Goal: Task Accomplishment & Management: Complete application form

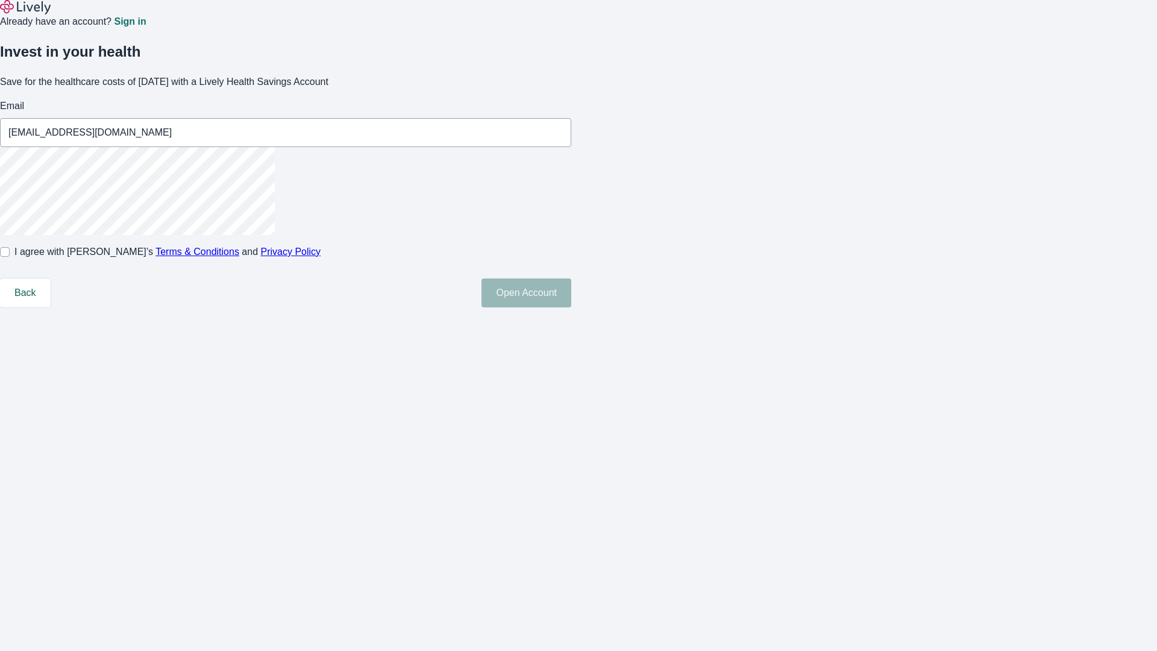
click at [10, 257] on input "I agree with Lively’s Terms & Conditions and Privacy Policy" at bounding box center [5, 252] width 10 height 10
checkbox input "true"
click at [571, 307] on button "Open Account" at bounding box center [527, 292] width 90 height 29
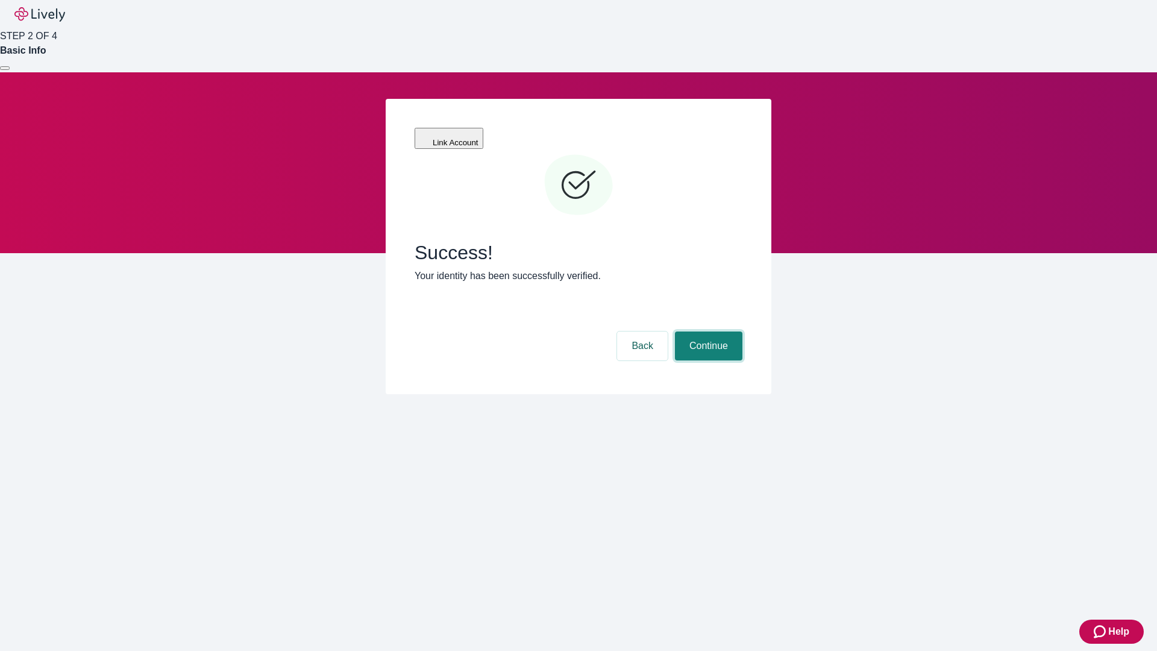
click at [707, 332] on button "Continue" at bounding box center [709, 346] width 68 height 29
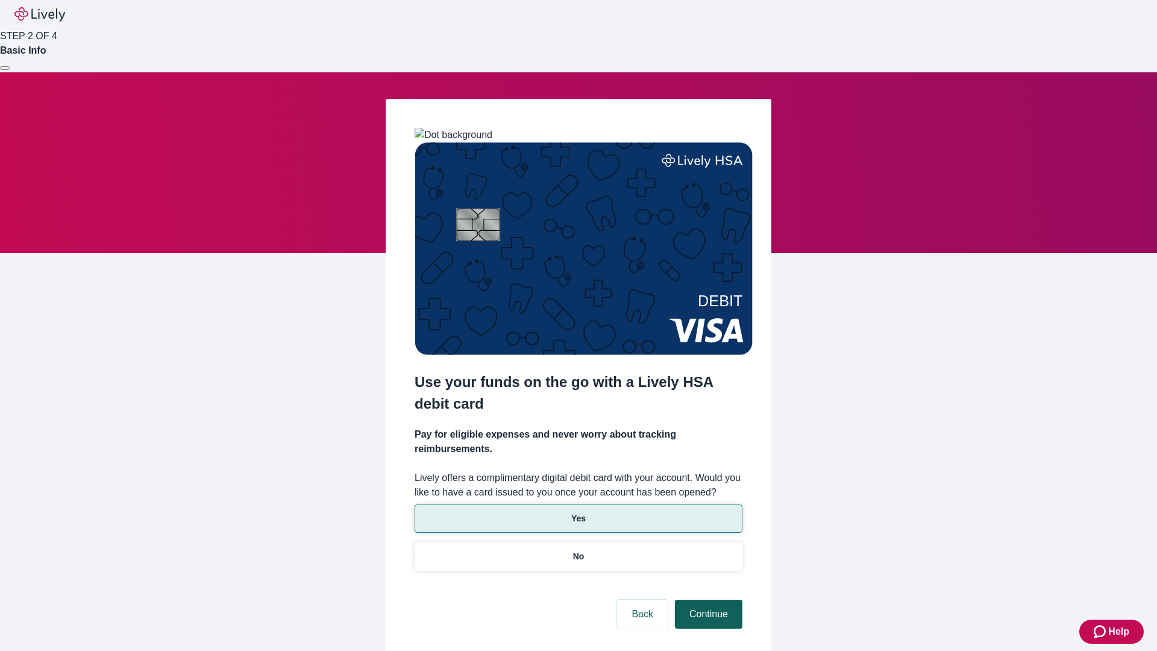
click at [578, 512] on p "Yes" at bounding box center [578, 518] width 14 height 13
click at [707, 600] on button "Continue" at bounding box center [709, 614] width 68 height 29
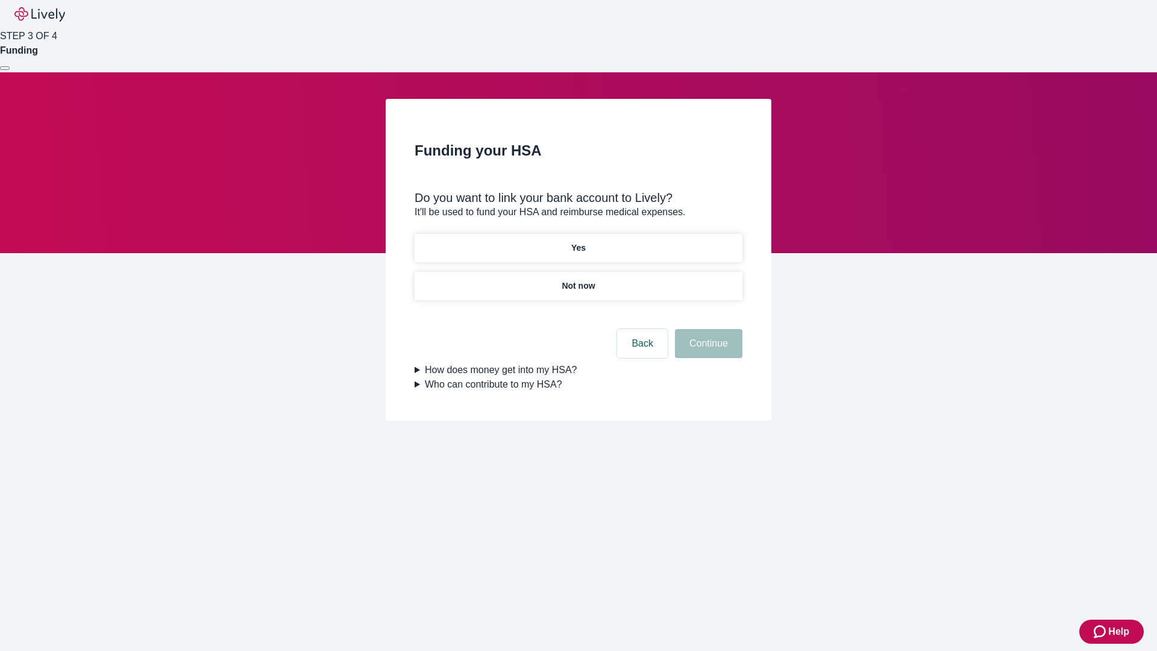
click at [578, 280] on p "Not now" at bounding box center [578, 286] width 33 height 13
click at [707, 351] on button "Continue" at bounding box center [709, 343] width 68 height 29
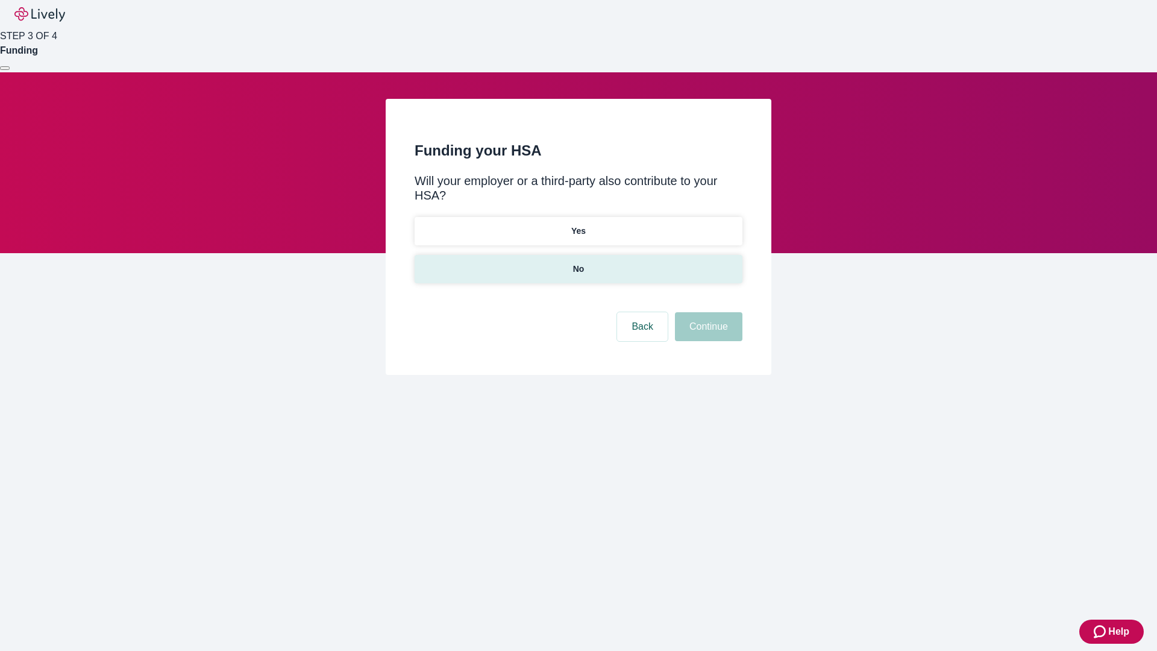
click at [578, 263] on p "No" at bounding box center [578, 269] width 11 height 13
click at [707, 312] on button "Continue" at bounding box center [709, 326] width 68 height 29
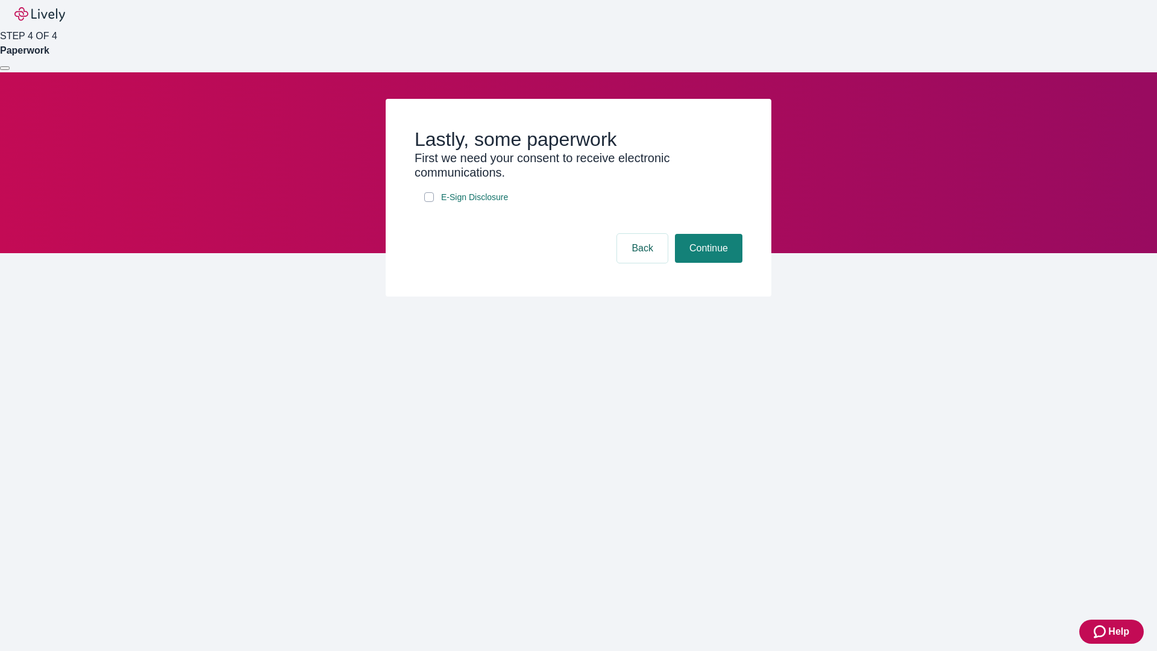
click at [429, 202] on input "E-Sign Disclosure" at bounding box center [429, 197] width 10 height 10
checkbox input "true"
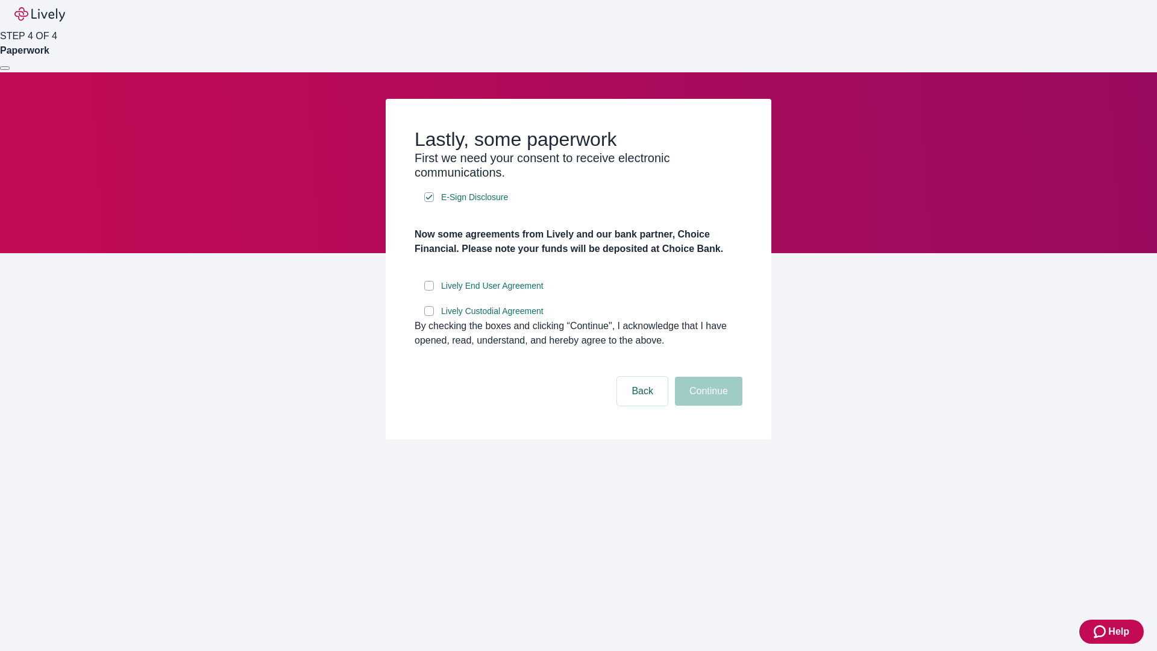
click at [429, 291] on input "Lively End User Agreement" at bounding box center [429, 286] width 10 height 10
checkbox input "true"
click at [429, 316] on input "Lively Custodial Agreement" at bounding box center [429, 311] width 10 height 10
checkbox input "true"
click at [707, 406] on button "Continue" at bounding box center [709, 391] width 68 height 29
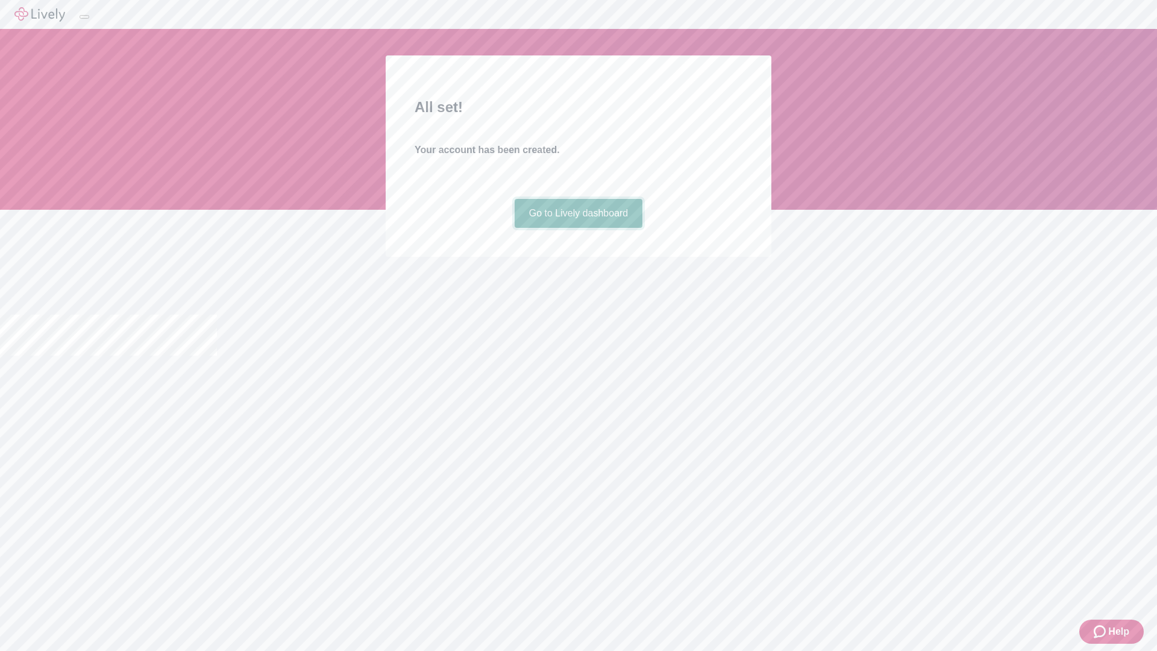
click at [578, 228] on link "Go to Lively dashboard" at bounding box center [579, 213] width 128 height 29
